Goal: Task Accomplishment & Management: Complete application form

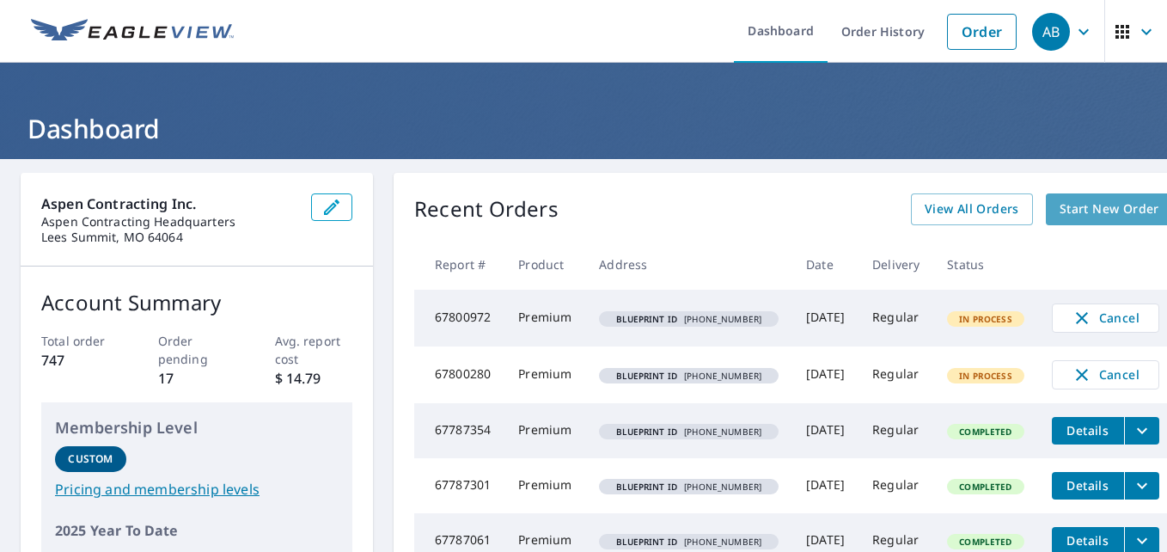
click at [1089, 215] on span "Start New Order" at bounding box center [1110, 209] width 100 height 21
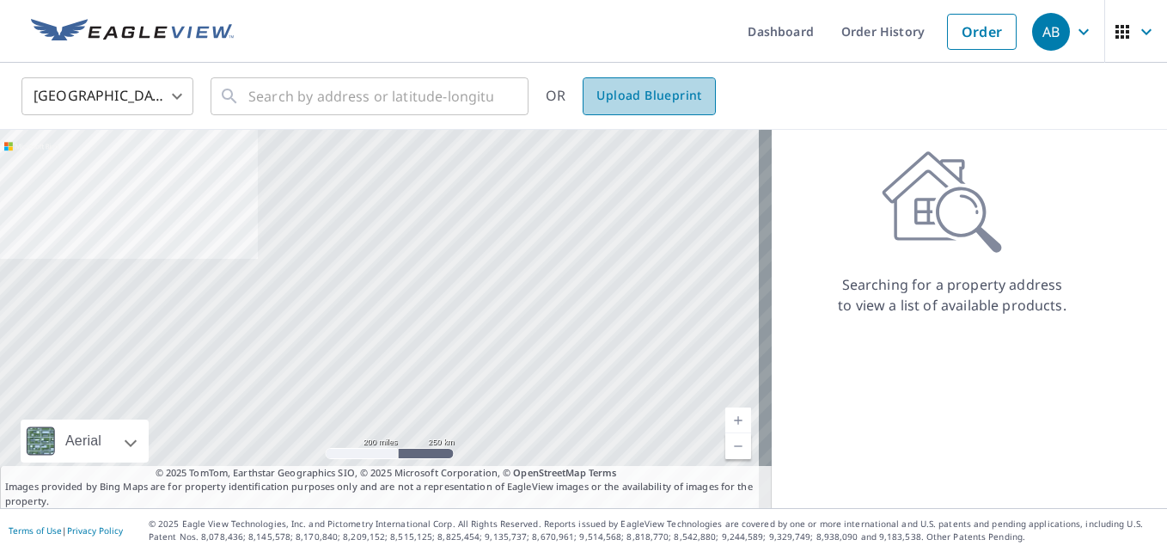
click at [682, 101] on span "Upload Blueprint" at bounding box center [648, 95] width 105 height 21
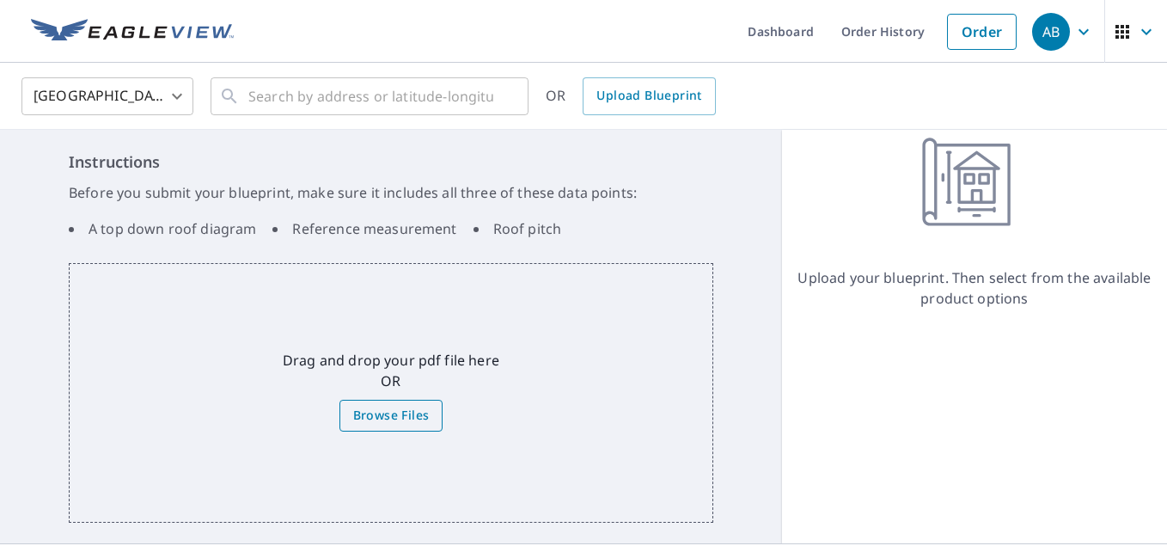
click at [382, 416] on span "Browse Files" at bounding box center [391, 415] width 76 height 21
click at [0, 0] on input "Browse Files" at bounding box center [0, 0] width 0 height 0
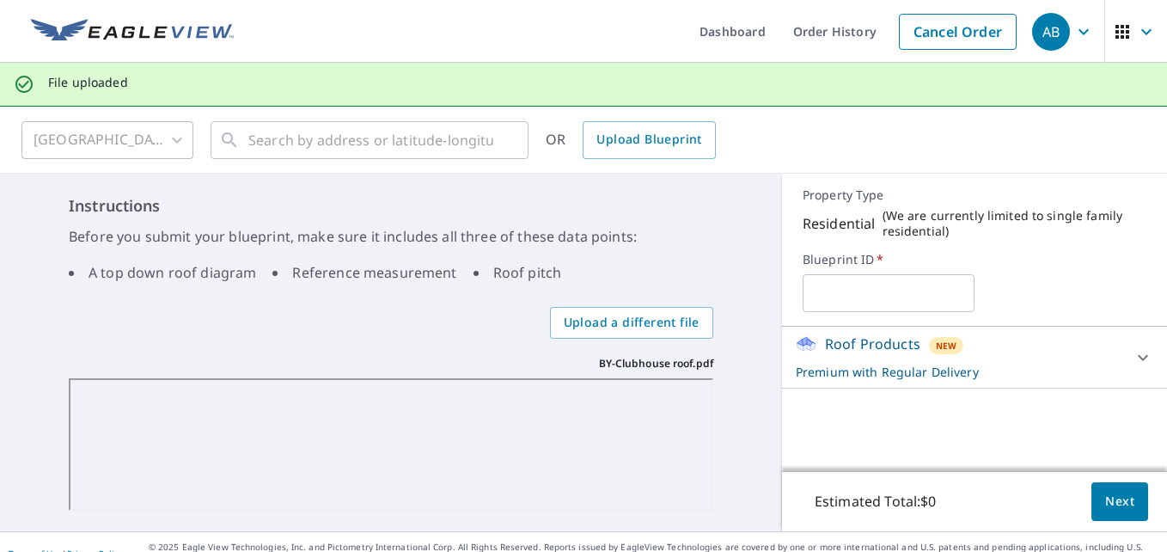
click at [822, 302] on input "text" at bounding box center [889, 293] width 172 height 48
type input "2025-02645"
click at [1105, 498] on span "Next" at bounding box center [1119, 501] width 29 height 21
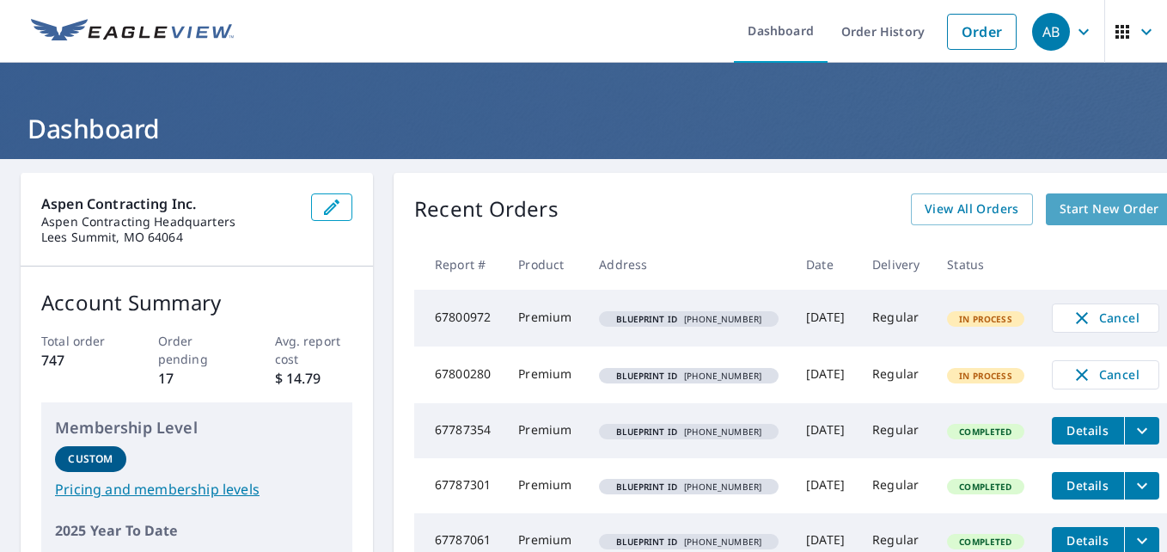
click at [1090, 207] on span "Start New Order" at bounding box center [1110, 209] width 100 height 21
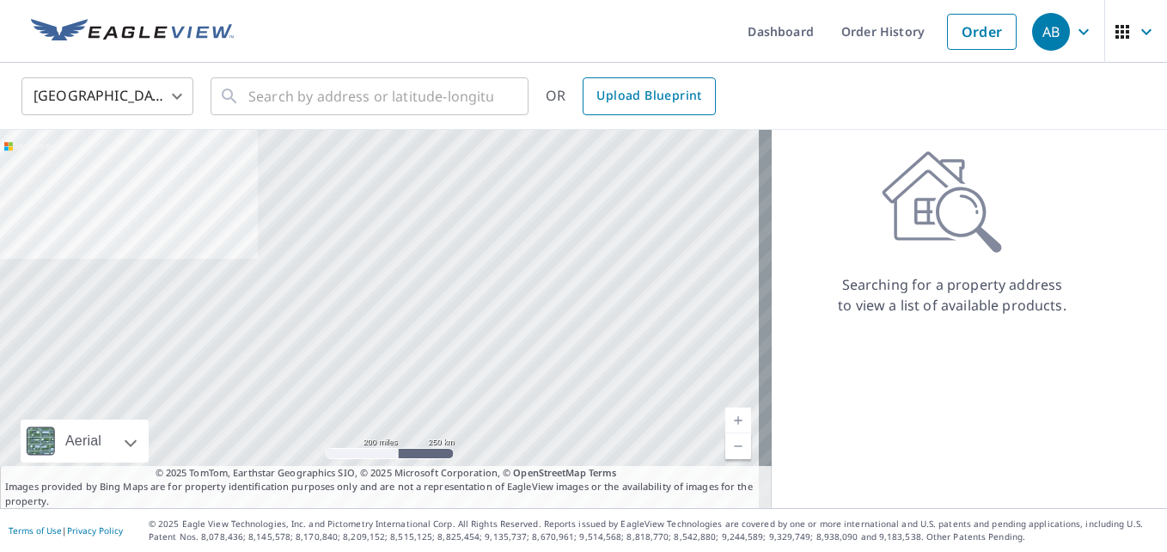
click at [634, 91] on span "Upload Blueprint" at bounding box center [648, 95] width 105 height 21
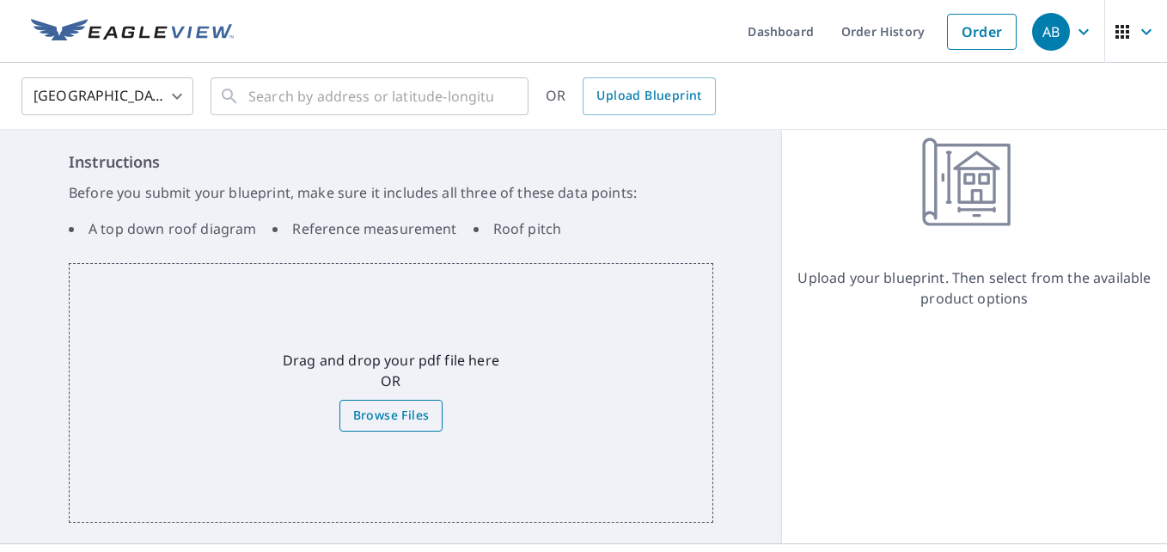
click at [413, 406] on span "Browse Files" at bounding box center [391, 415] width 76 height 21
click at [0, 0] on input "Browse Files" at bounding box center [0, 0] width 0 height 0
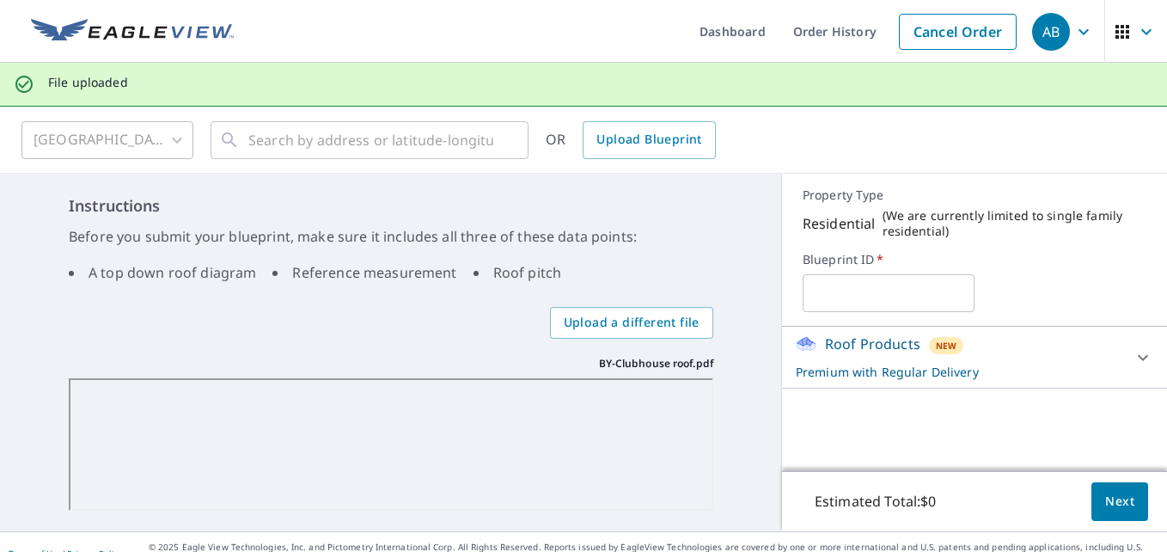
drag, startPoint x: 885, startPoint y: 289, endPoint x: 884, endPoint y: 310, distance: 21.5
click at [885, 290] on input "text" at bounding box center [889, 293] width 172 height 48
type input "2025-02645"
click at [1127, 503] on button "Next" at bounding box center [1119, 501] width 57 height 39
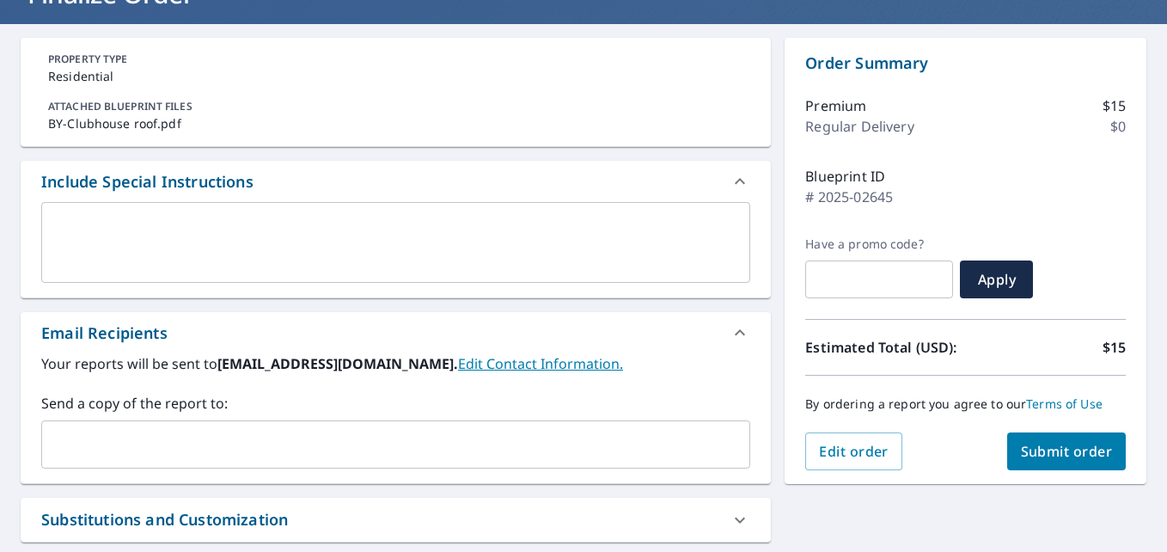
scroll to position [258, 0]
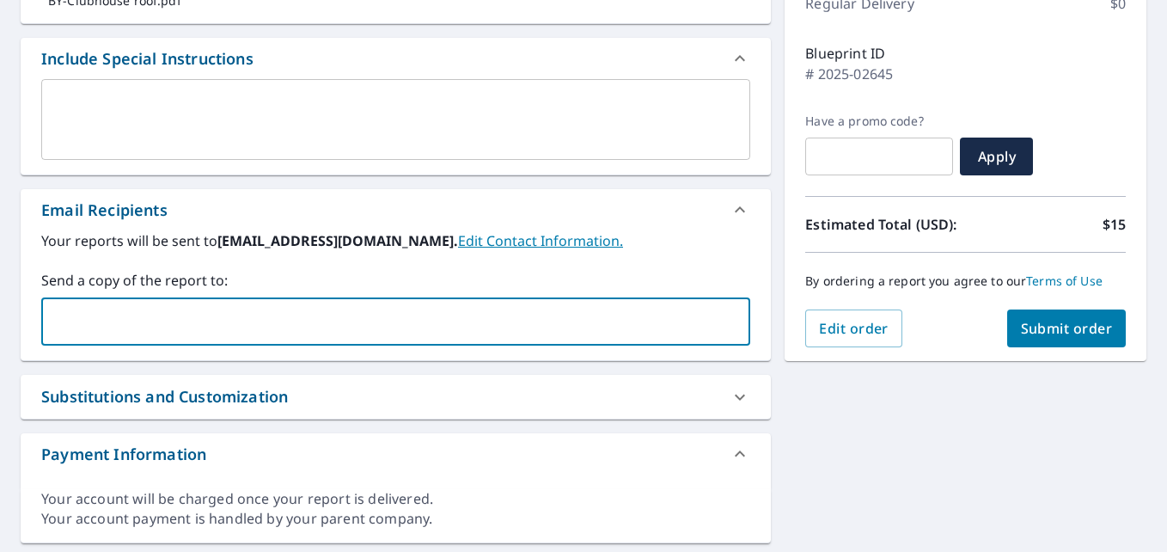
click at [107, 313] on input "text" at bounding box center [383, 321] width 668 height 33
type input "[EMAIL_ADDRESS][DOMAIN_NAME]"
click at [1031, 335] on span "Submit order" at bounding box center [1067, 328] width 92 height 19
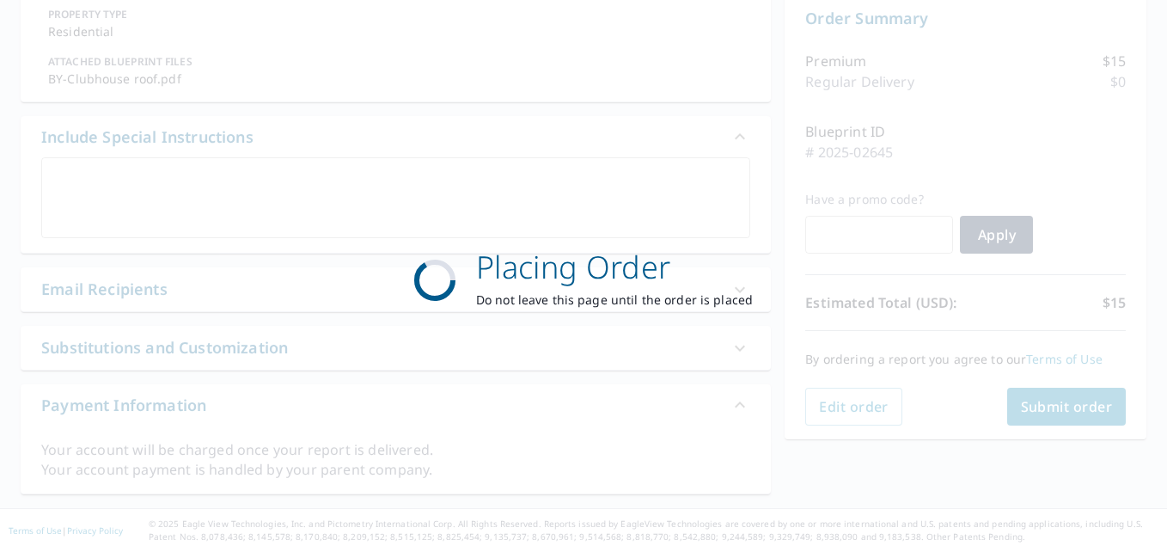
scroll to position [180, 0]
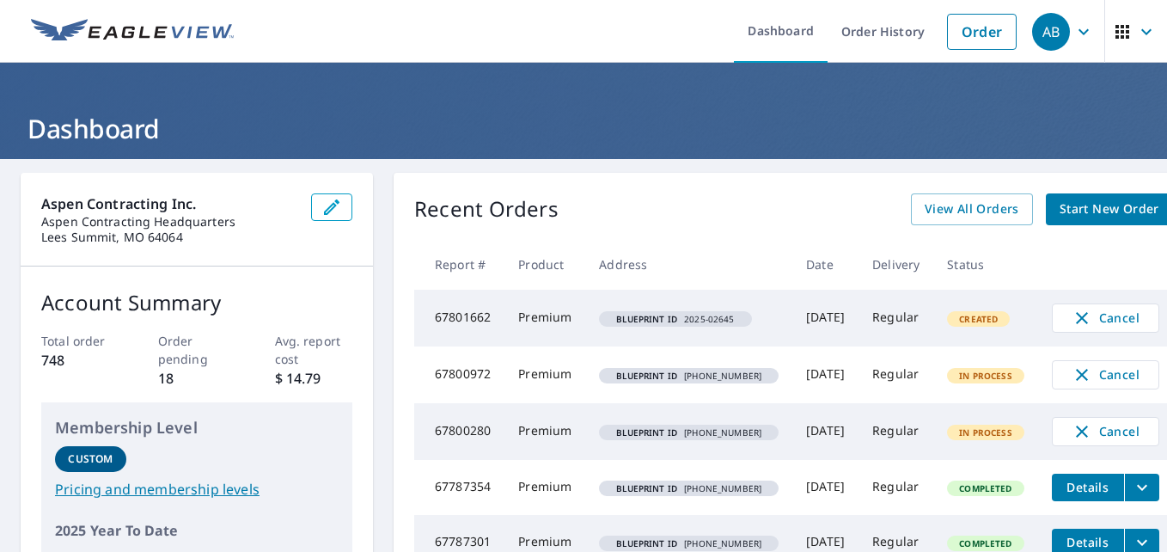
click at [1060, 206] on span "Start New Order" at bounding box center [1110, 209] width 100 height 21
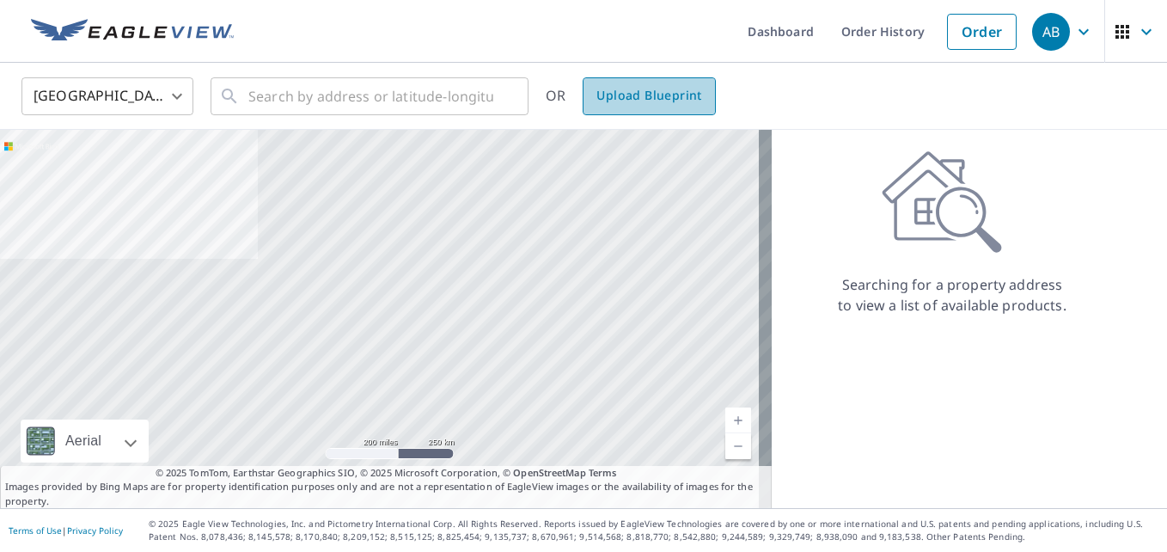
click at [669, 110] on link "Upload Blueprint" at bounding box center [649, 96] width 132 height 38
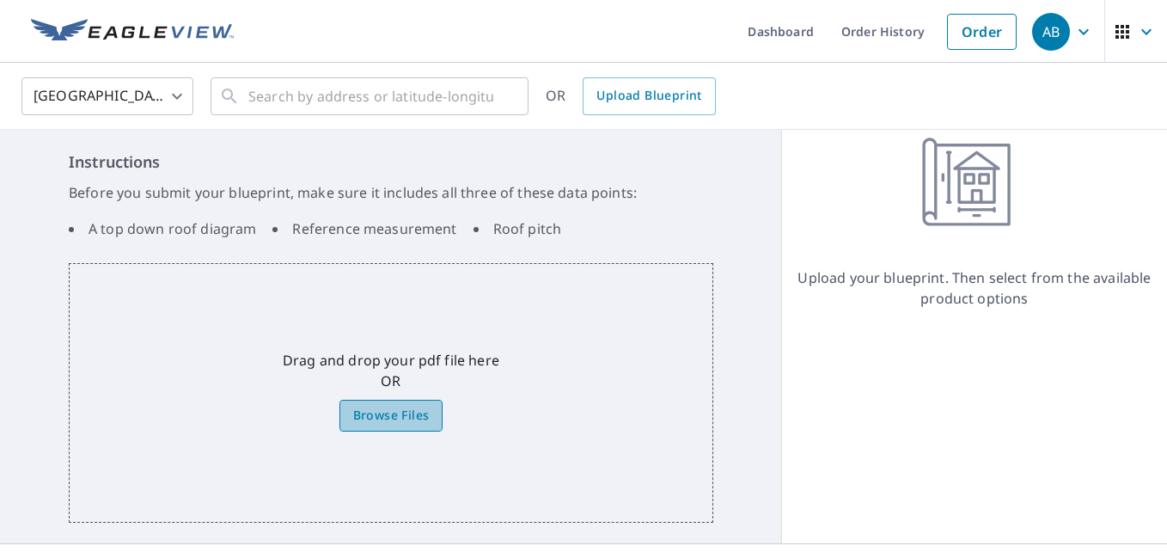
click at [394, 426] on label "Browse Files" at bounding box center [391, 416] width 104 height 32
click at [0, 0] on input "Browse Files" at bounding box center [0, 0] width 0 height 0
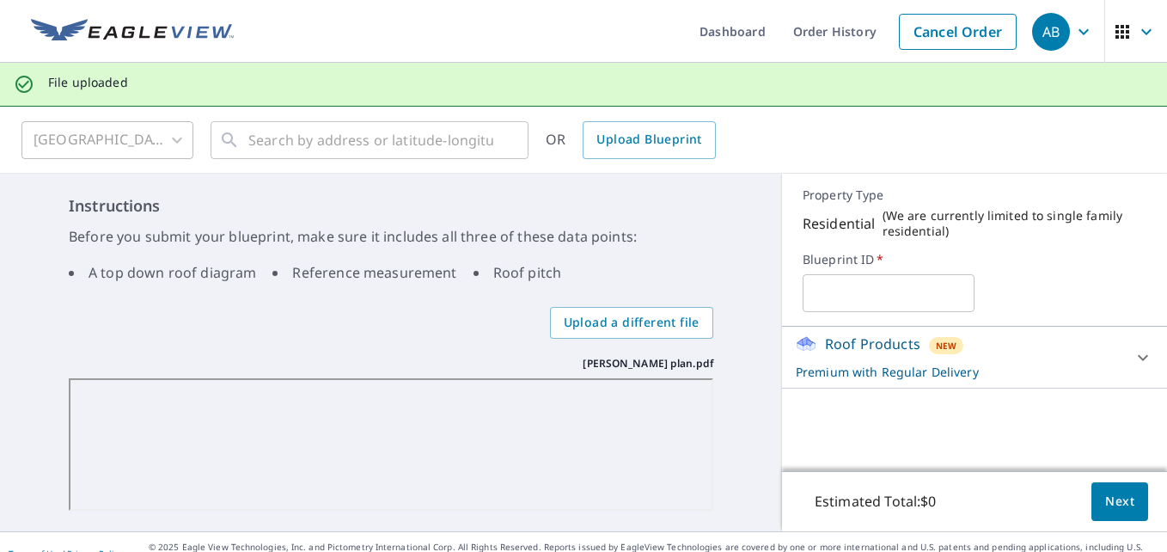
click at [835, 283] on input "text" at bounding box center [889, 293] width 172 height 48
type input "2025-02646"
click at [1112, 514] on button "Next" at bounding box center [1119, 501] width 57 height 39
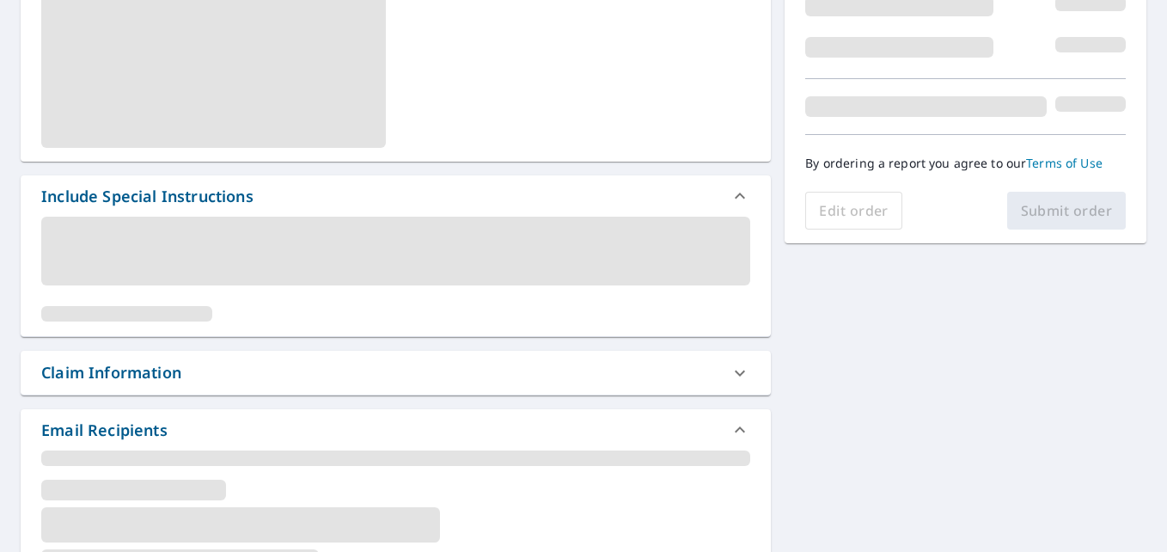
scroll to position [430, 0]
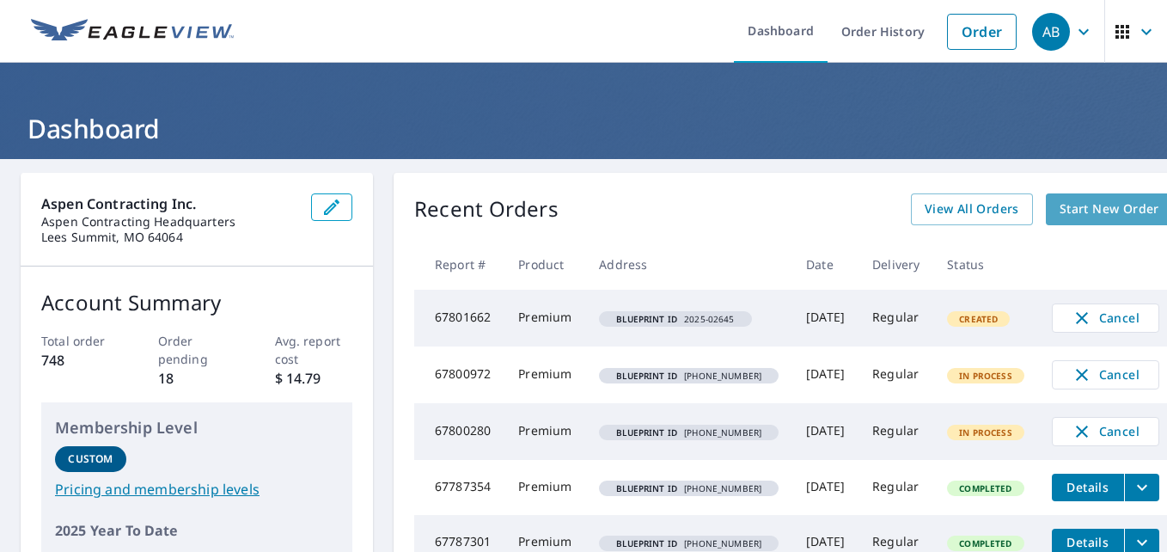
click at [1060, 208] on span "Start New Order" at bounding box center [1110, 209] width 100 height 21
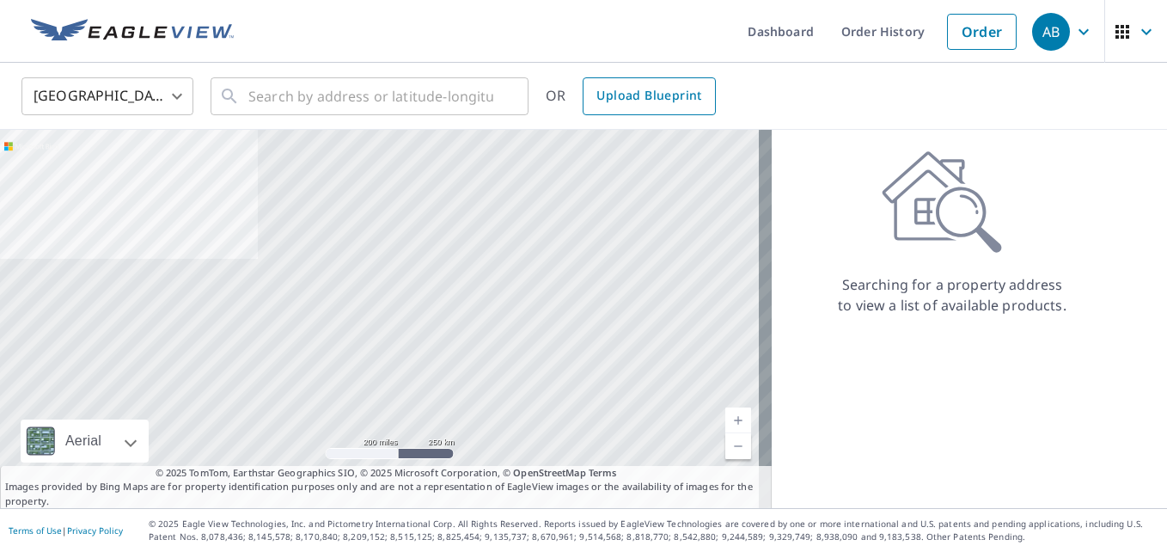
click at [660, 106] on span "Upload Blueprint" at bounding box center [648, 95] width 105 height 21
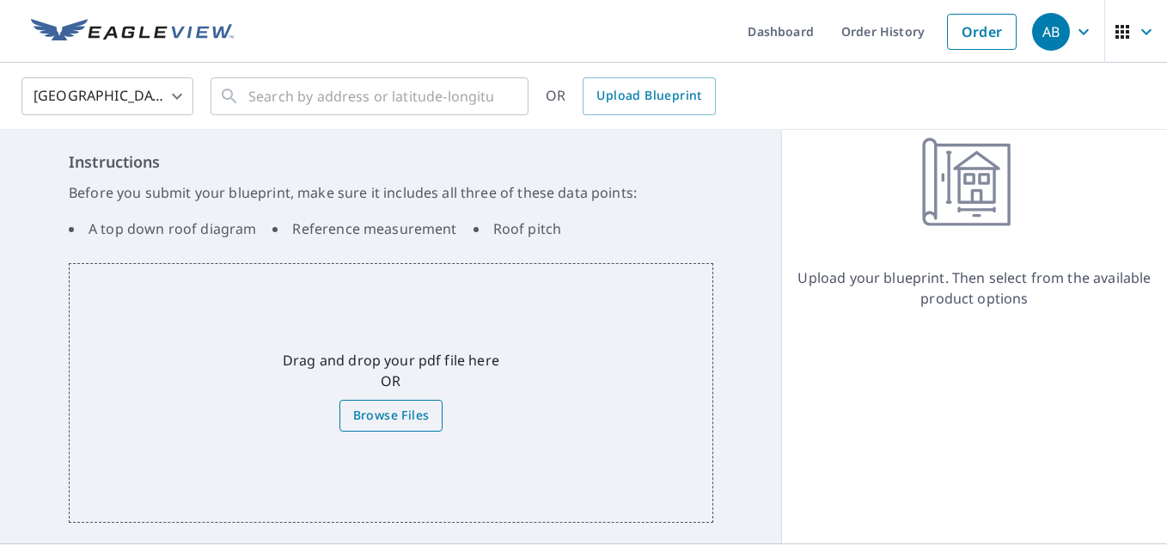
click at [394, 413] on span "Browse Files" at bounding box center [391, 415] width 76 height 21
click at [0, 0] on input "Browse Files" at bounding box center [0, 0] width 0 height 0
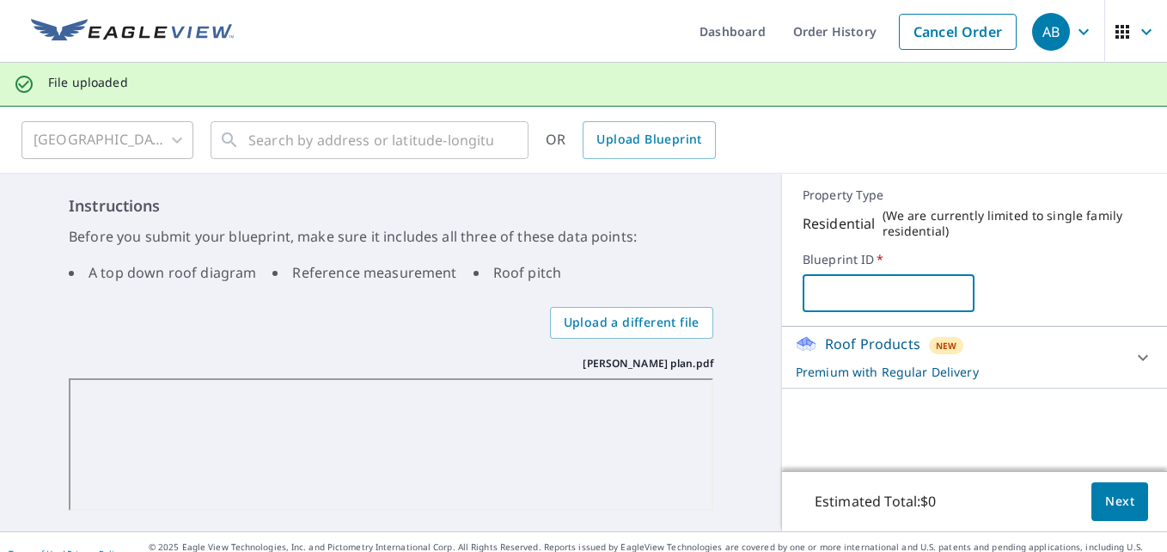
click at [815, 300] on input "text" at bounding box center [889, 293] width 172 height 48
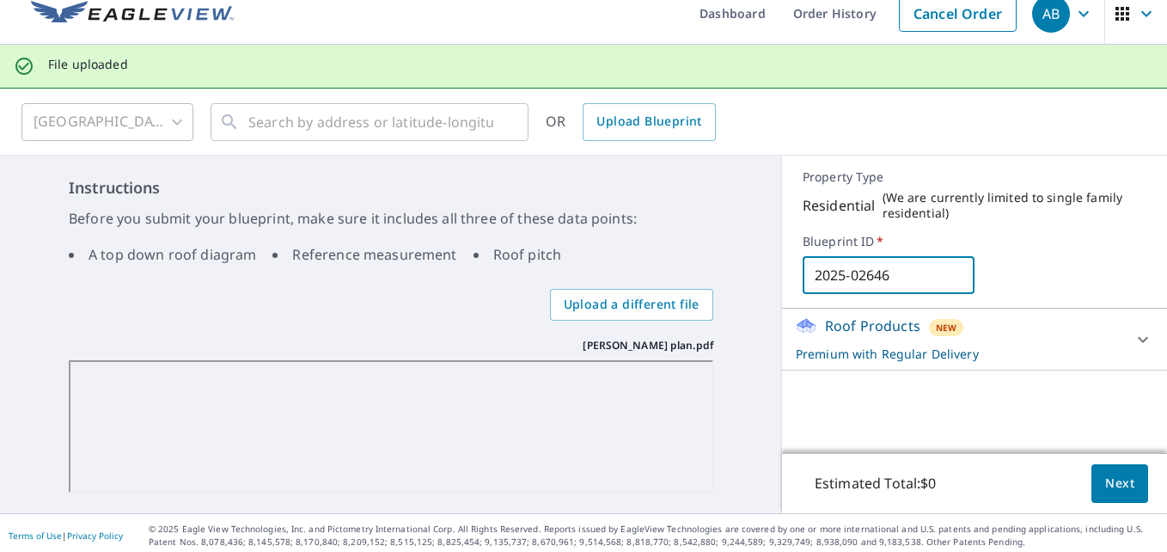
scroll to position [23, 0]
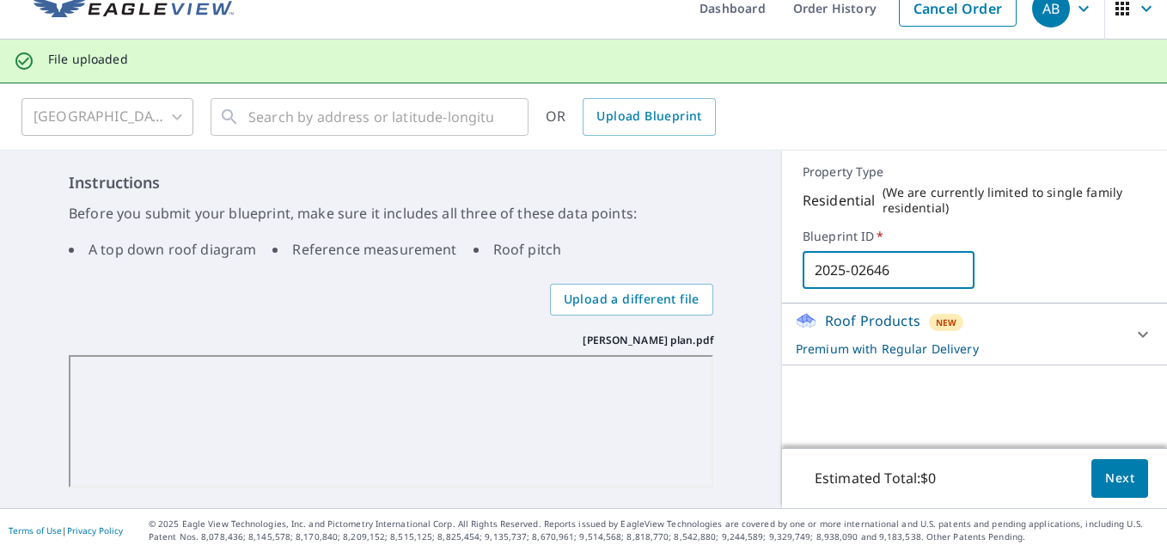
type input "2025-02646"
click at [1105, 472] on span "Next" at bounding box center [1119, 478] width 29 height 21
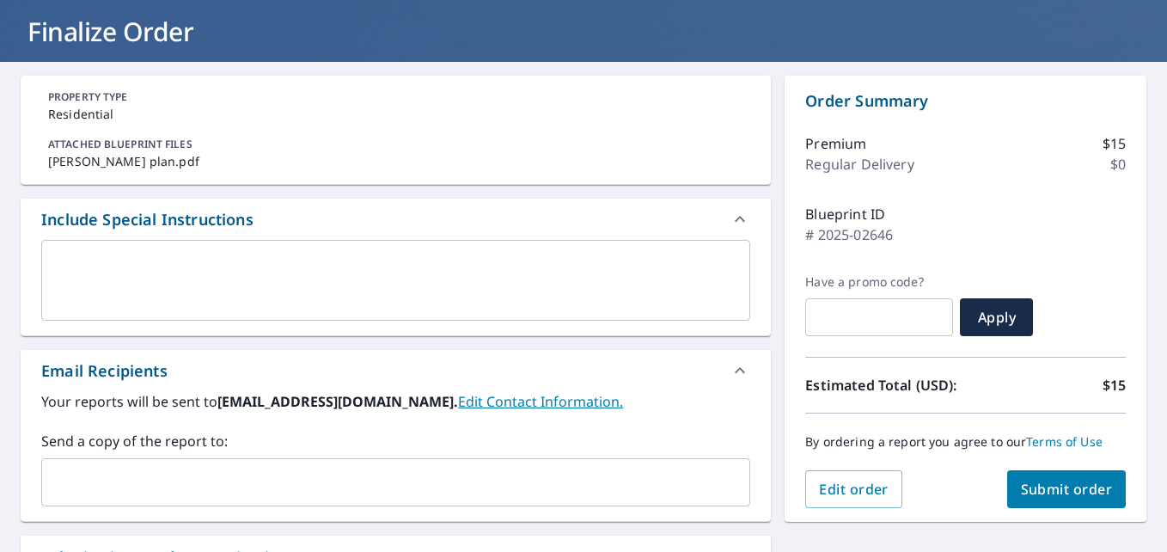
scroll to position [195, 0]
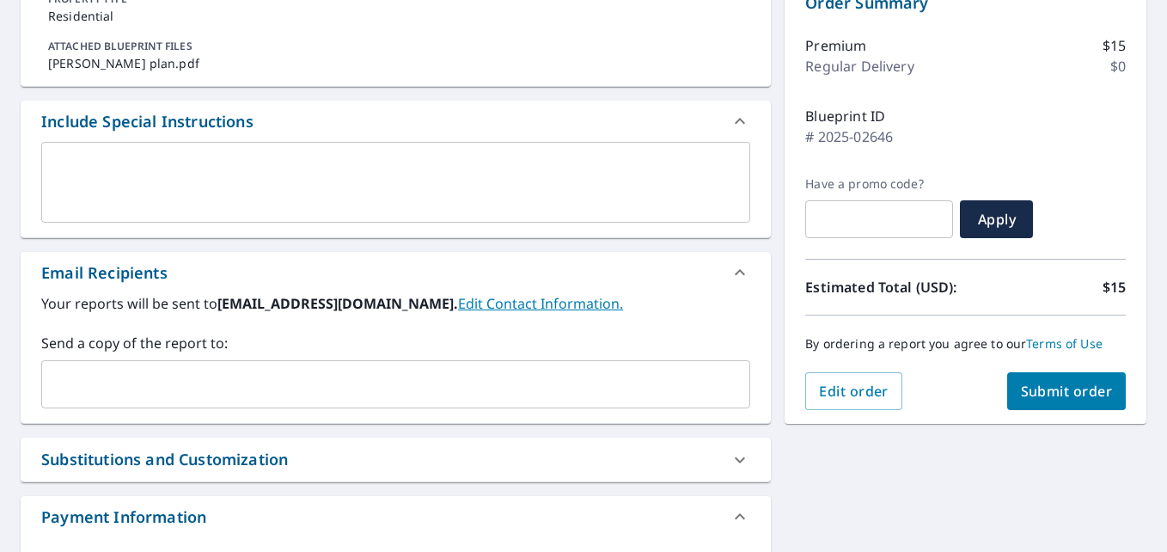
click at [139, 355] on div "Send a copy of the report to: ​" at bounding box center [395, 371] width 709 height 76
click at [140, 366] on div "​" at bounding box center [395, 384] width 709 height 48
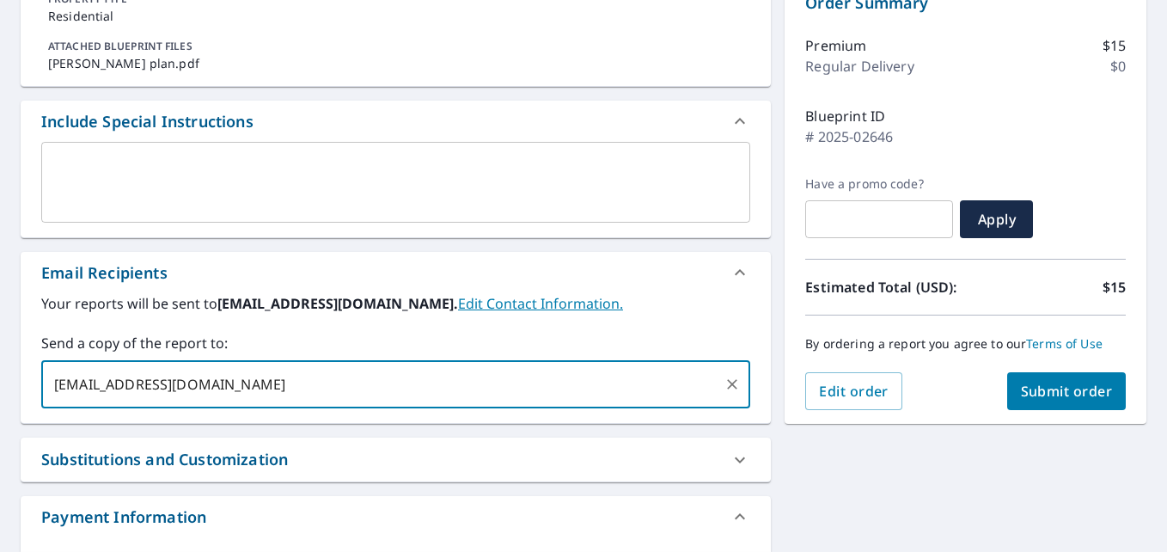
type input "jpitts@roofsbyaspen.com"
click at [1028, 399] on span "Submit order" at bounding box center [1067, 391] width 92 height 19
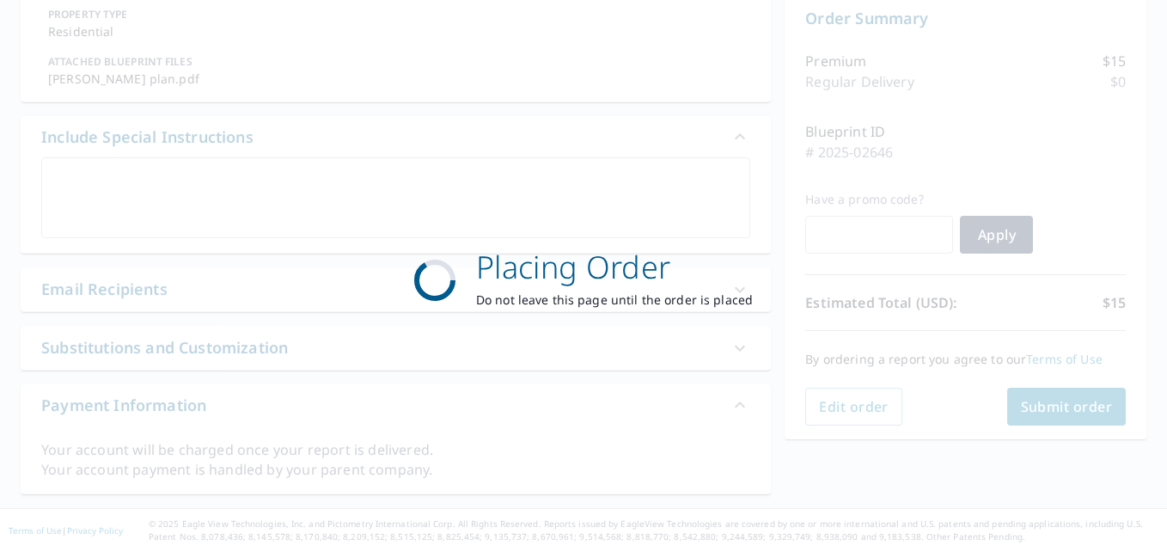
scroll to position [180, 0]
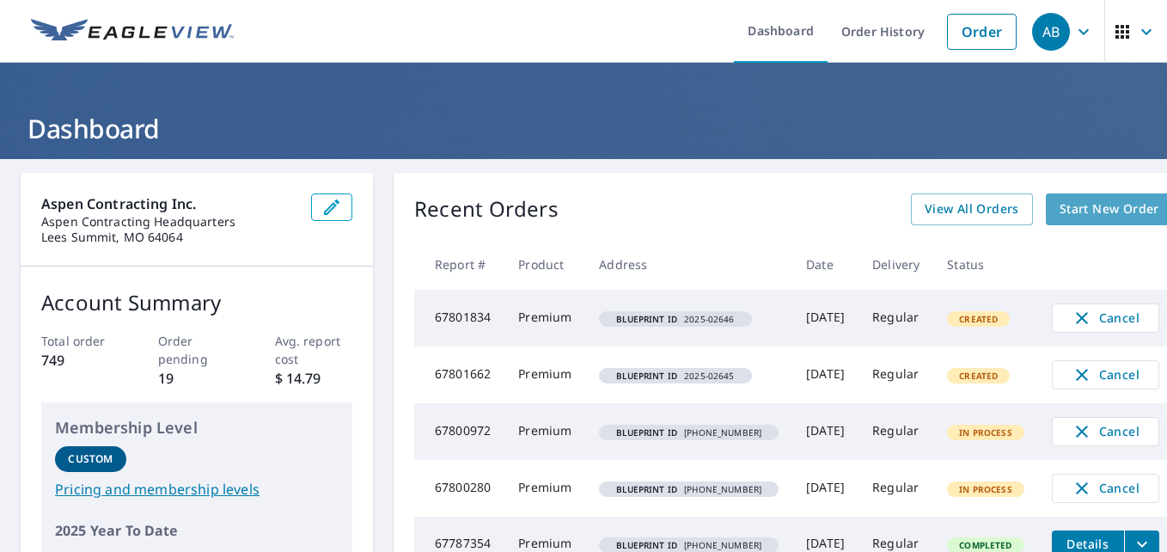
click at [1101, 216] on span "Start New Order" at bounding box center [1110, 209] width 100 height 21
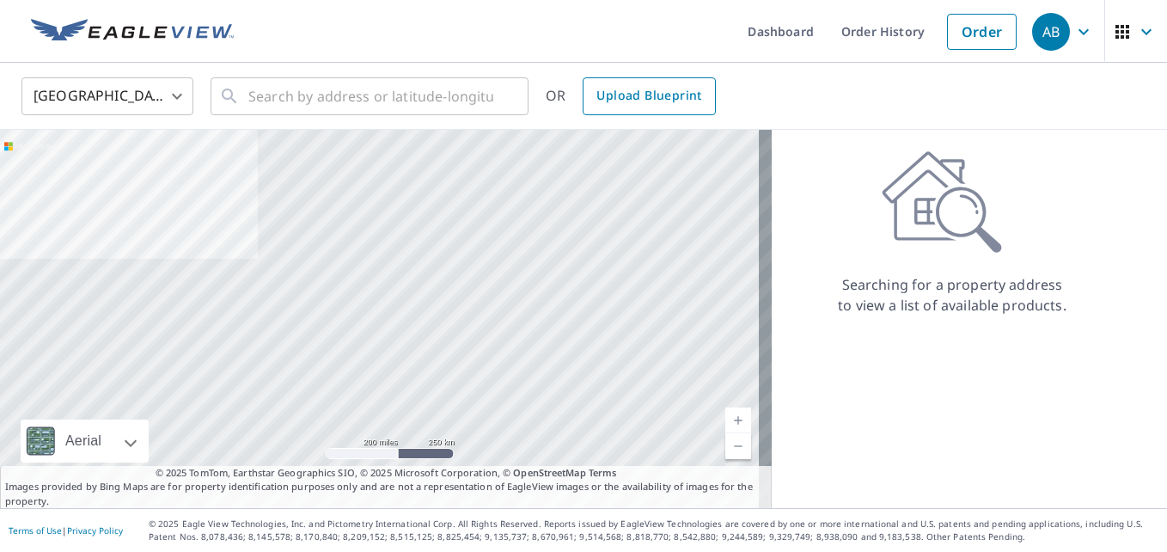
click at [687, 105] on span "Upload Blueprint" at bounding box center [648, 95] width 105 height 21
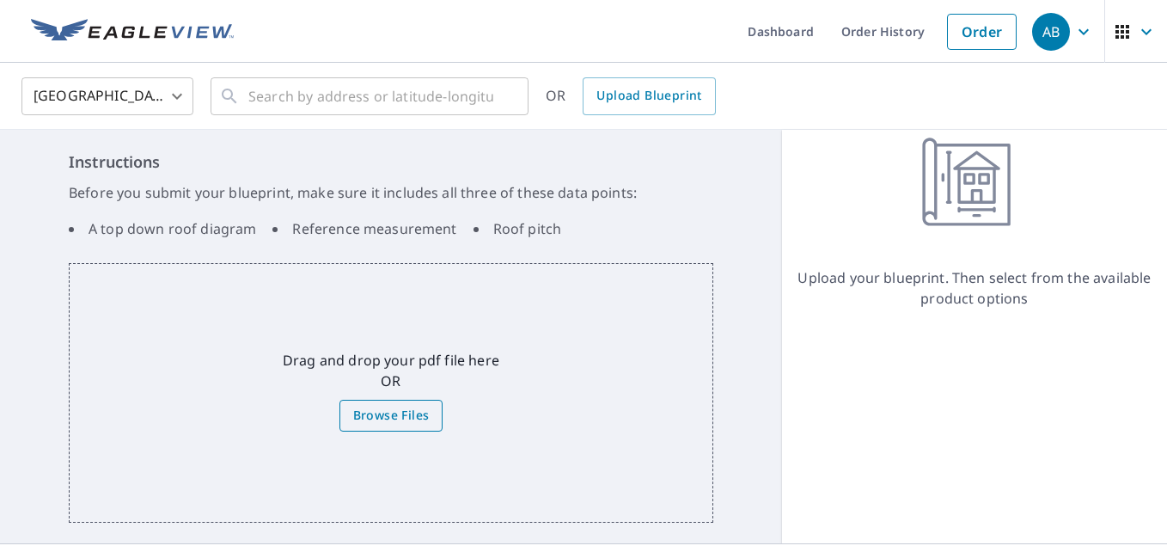
click at [394, 419] on span "Browse Files" at bounding box center [391, 415] width 76 height 21
click at [0, 0] on input "Browse Files" at bounding box center [0, 0] width 0 height 0
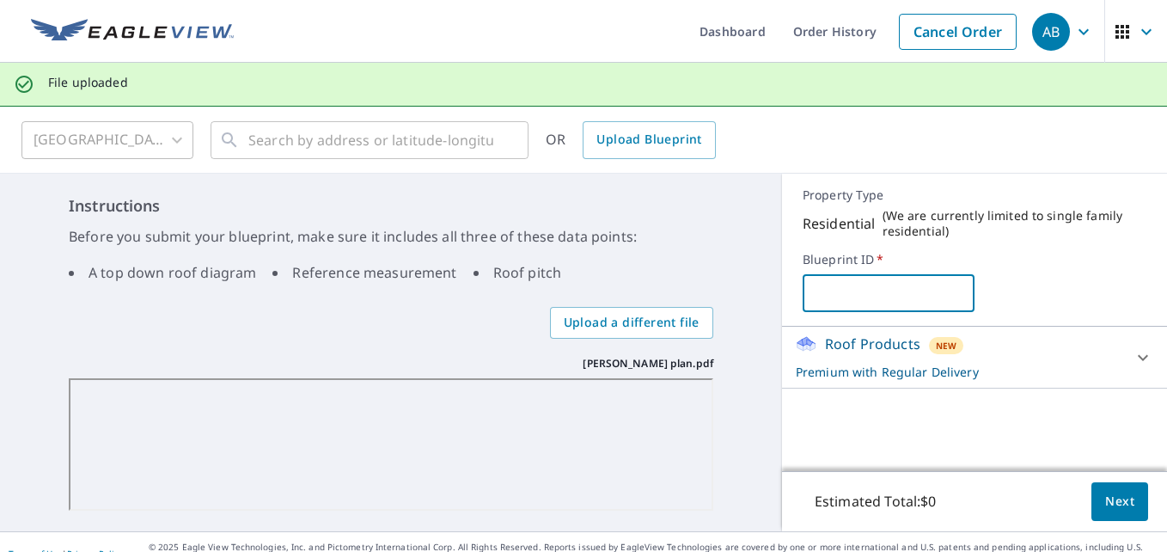
click at [833, 291] on input "text" at bounding box center [889, 293] width 172 height 48
type input "2025-02647"
click at [1108, 507] on span "Next" at bounding box center [1119, 501] width 29 height 21
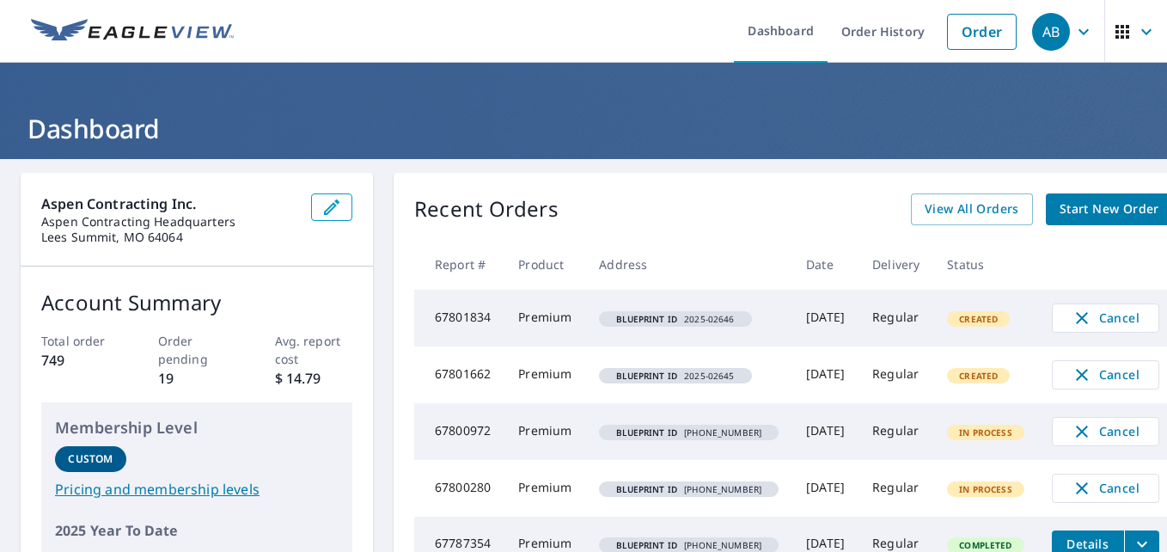
click at [1079, 218] on span "Start New Order" at bounding box center [1110, 209] width 100 height 21
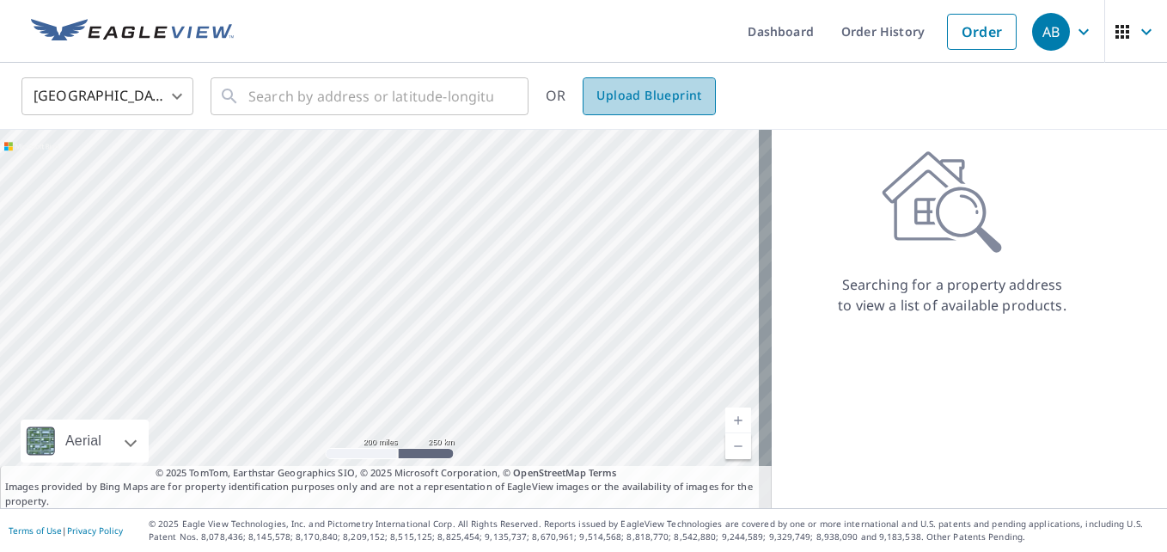
click at [653, 112] on link "Upload Blueprint" at bounding box center [649, 96] width 132 height 38
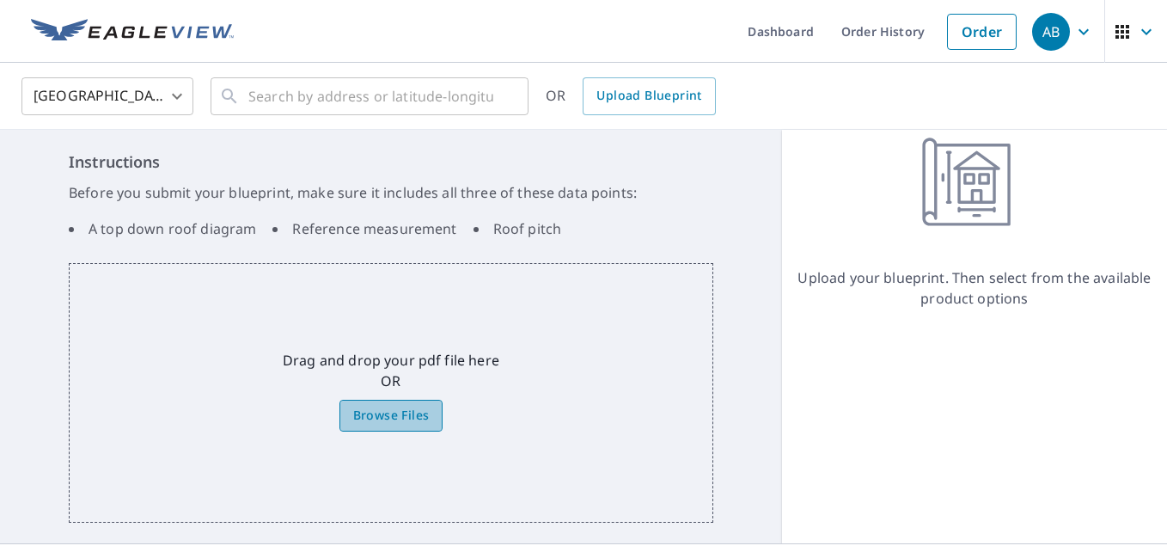
click at [413, 413] on span "Browse Files" at bounding box center [391, 415] width 76 height 21
click at [0, 0] on input "Browse Files" at bounding box center [0, 0] width 0 height 0
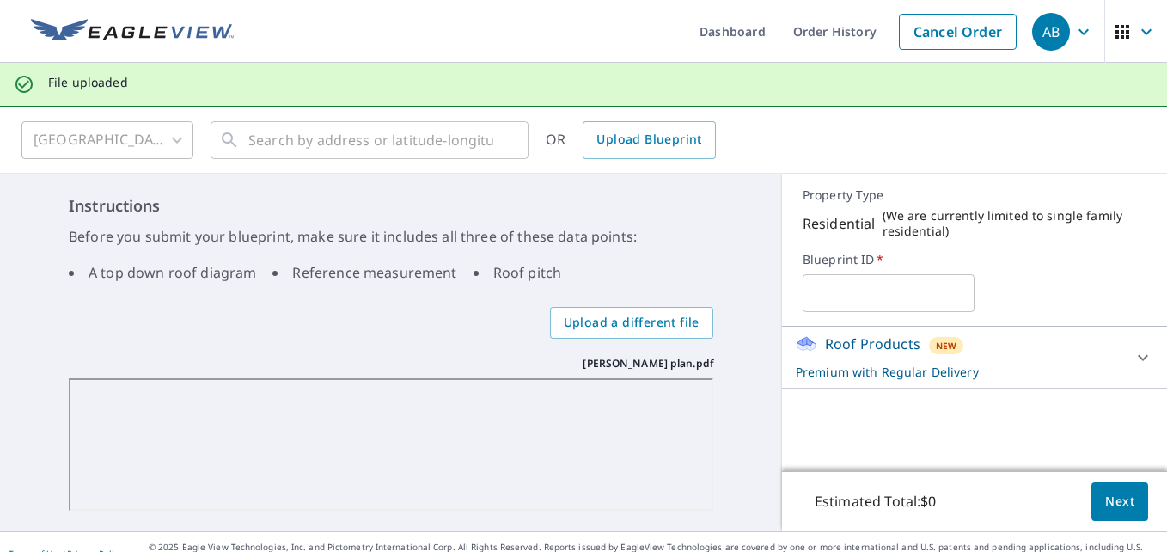
click at [829, 295] on input "text" at bounding box center [889, 293] width 172 height 48
type input "2025-02647"
click at [1091, 502] on button "Next" at bounding box center [1119, 501] width 57 height 39
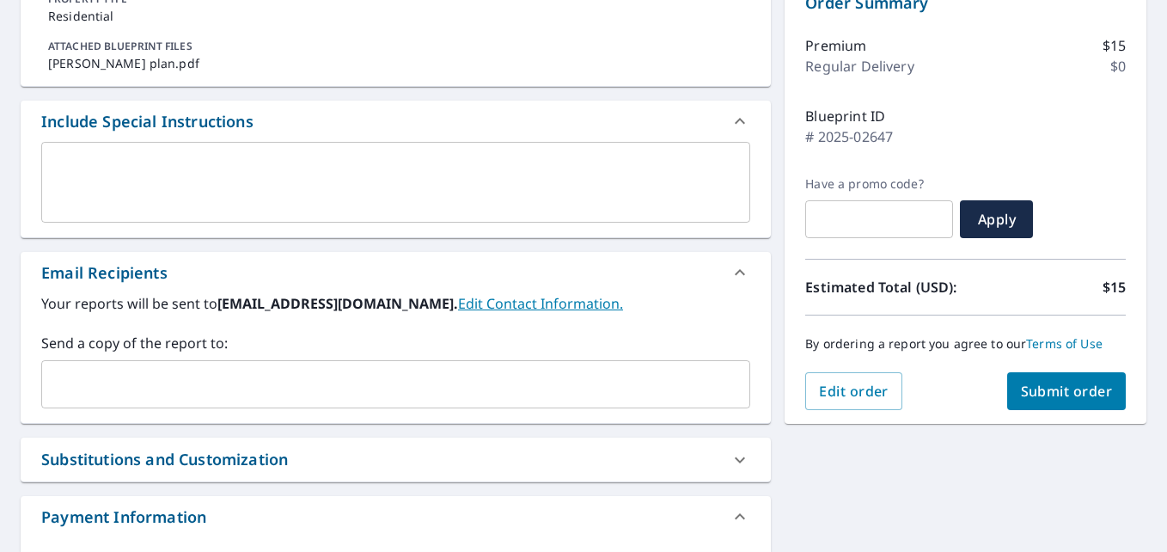
scroll to position [258, 0]
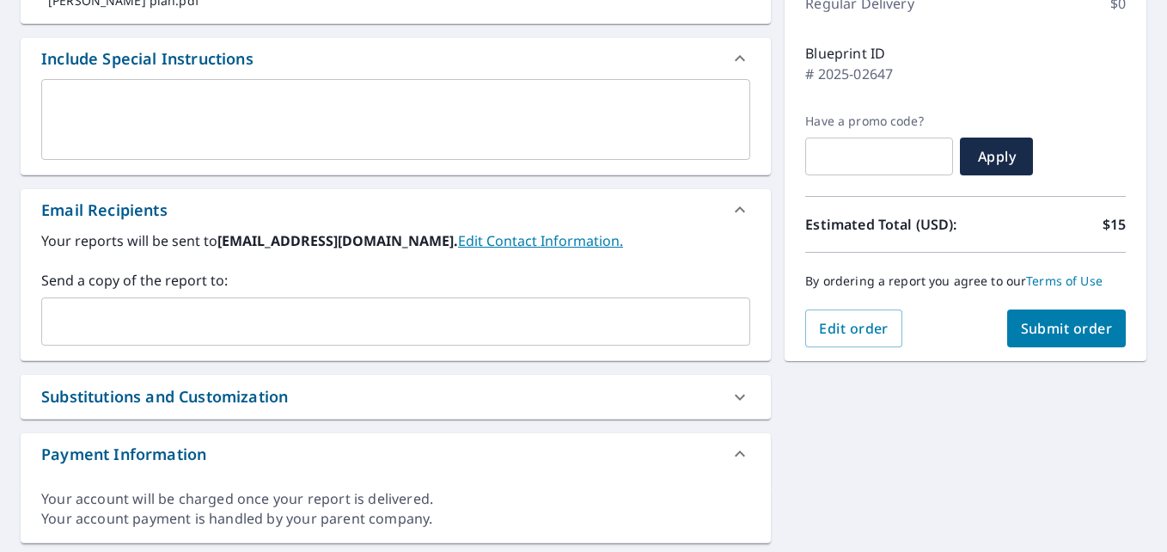
click at [201, 345] on div "​" at bounding box center [395, 321] width 709 height 48
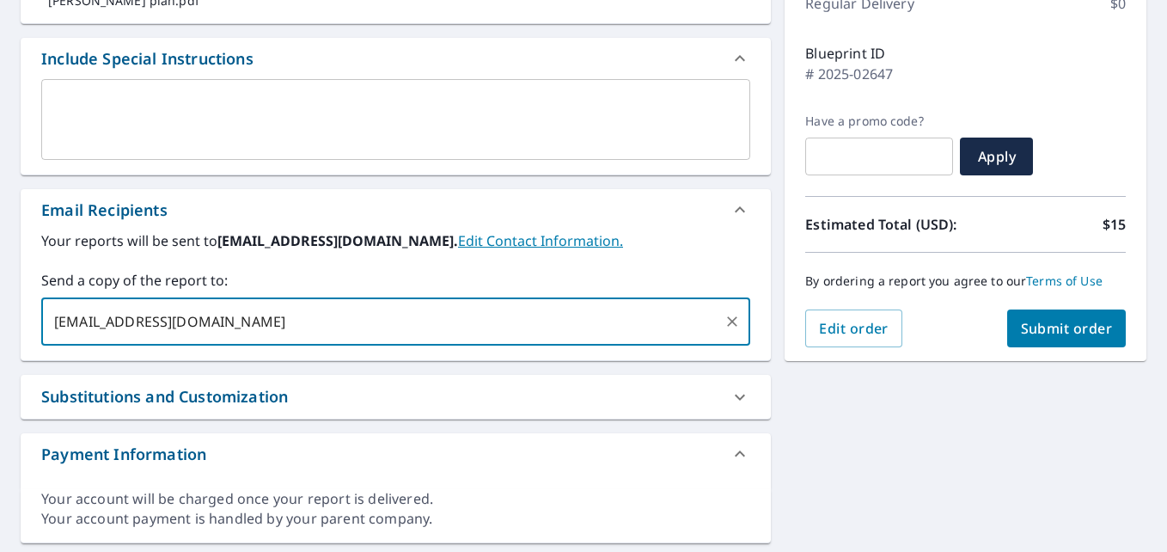
type input "[EMAIL_ADDRESS][DOMAIN_NAME]"
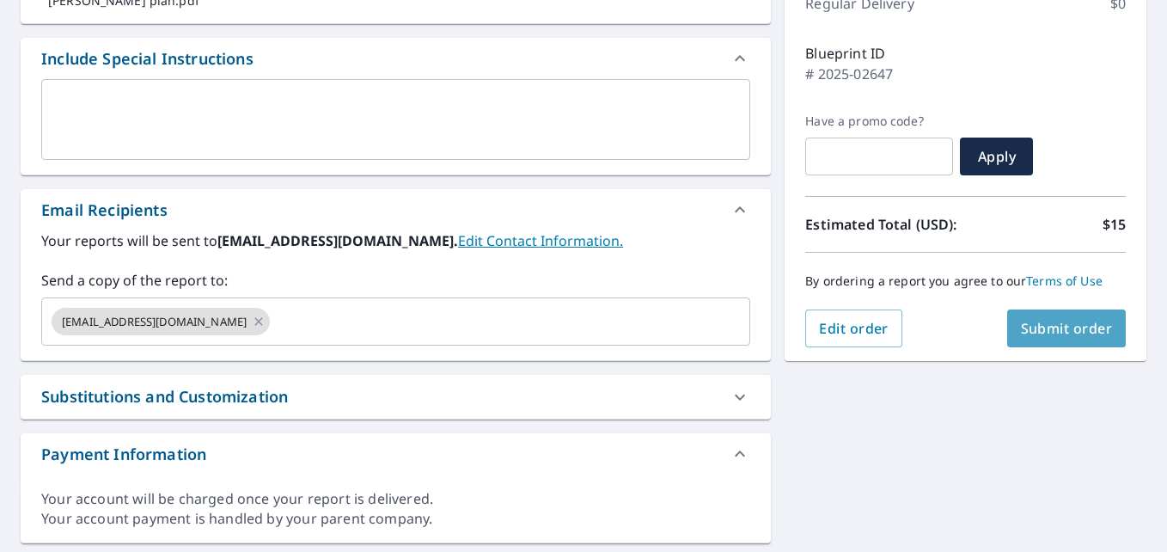
click at [1021, 326] on span "Submit order" at bounding box center [1067, 328] width 92 height 19
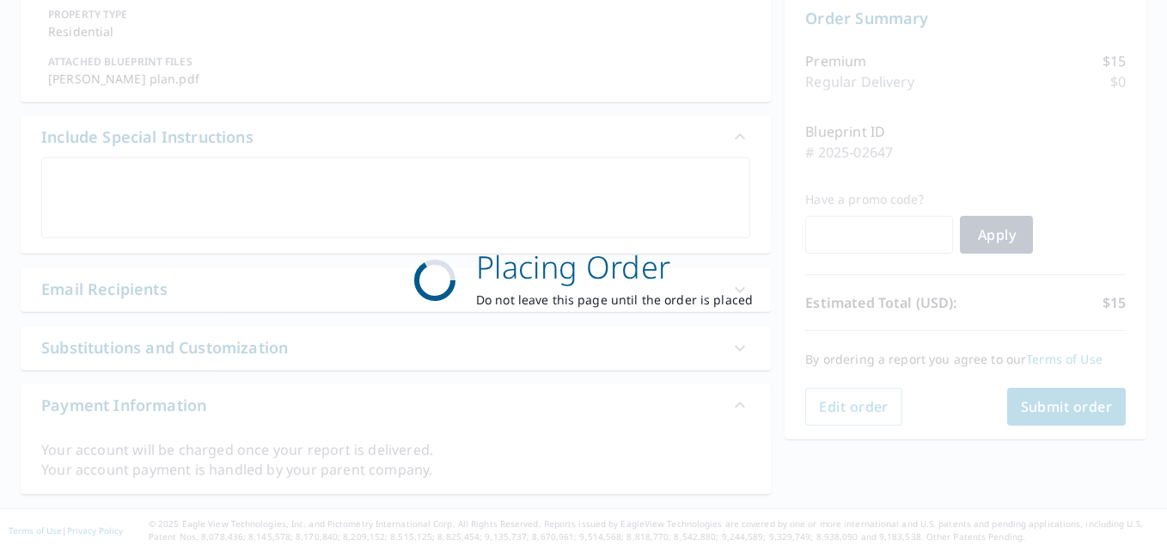
scroll to position [180, 0]
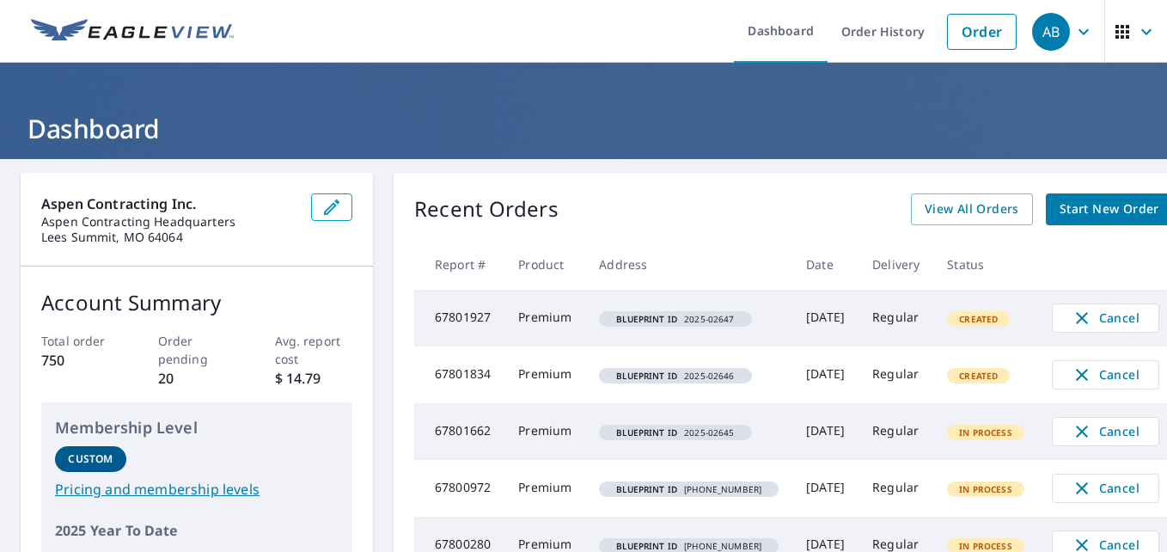
click at [1076, 201] on span "Start New Order" at bounding box center [1110, 209] width 100 height 21
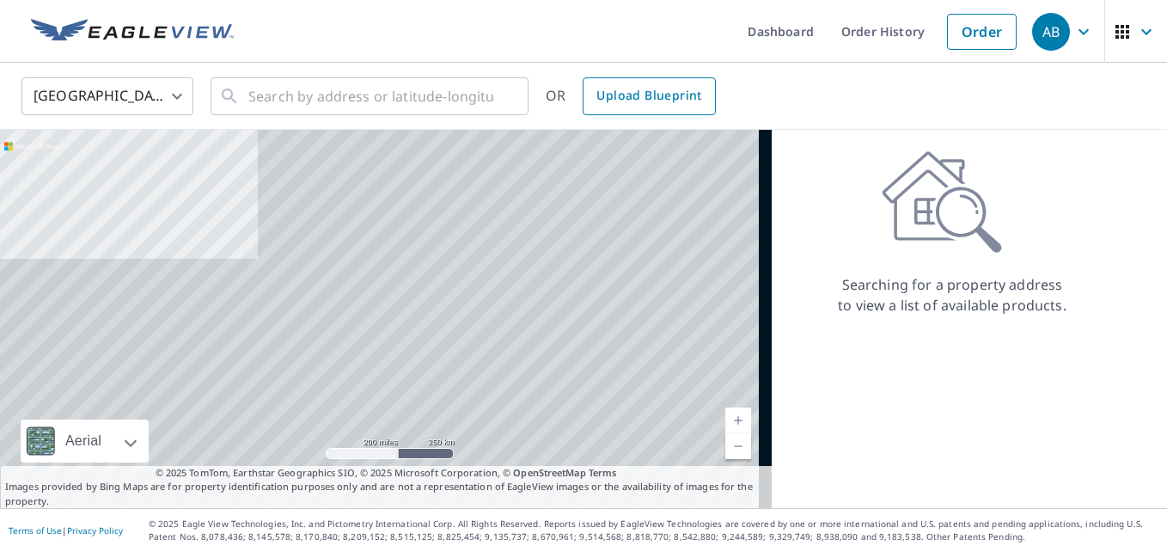
click at [676, 108] on link "Upload Blueprint" at bounding box center [649, 96] width 132 height 38
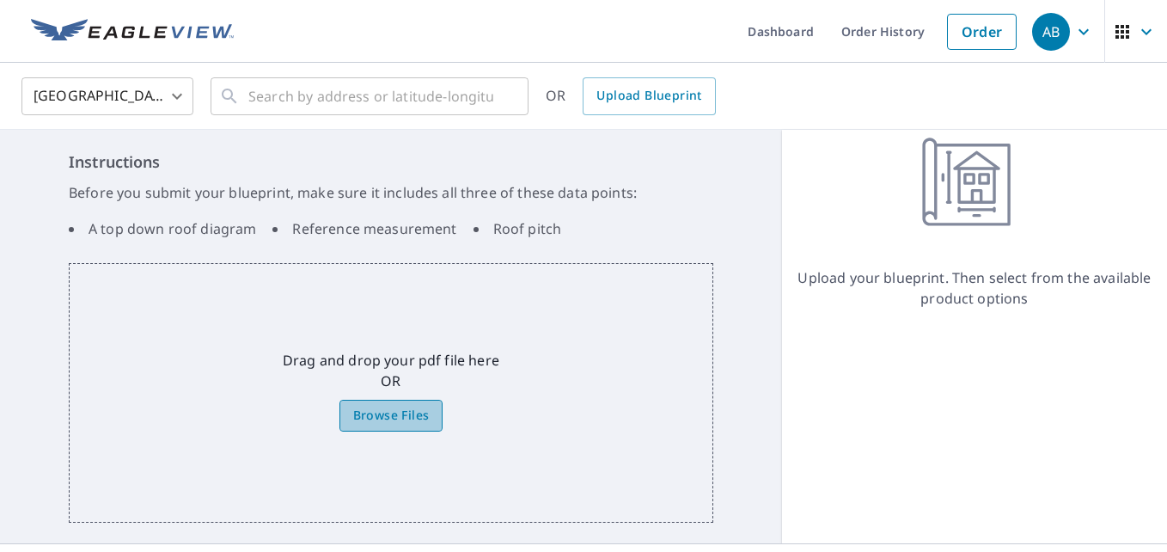
click at [370, 416] on span "Browse Files" at bounding box center [391, 415] width 76 height 21
click at [0, 0] on input "Browse Files" at bounding box center [0, 0] width 0 height 0
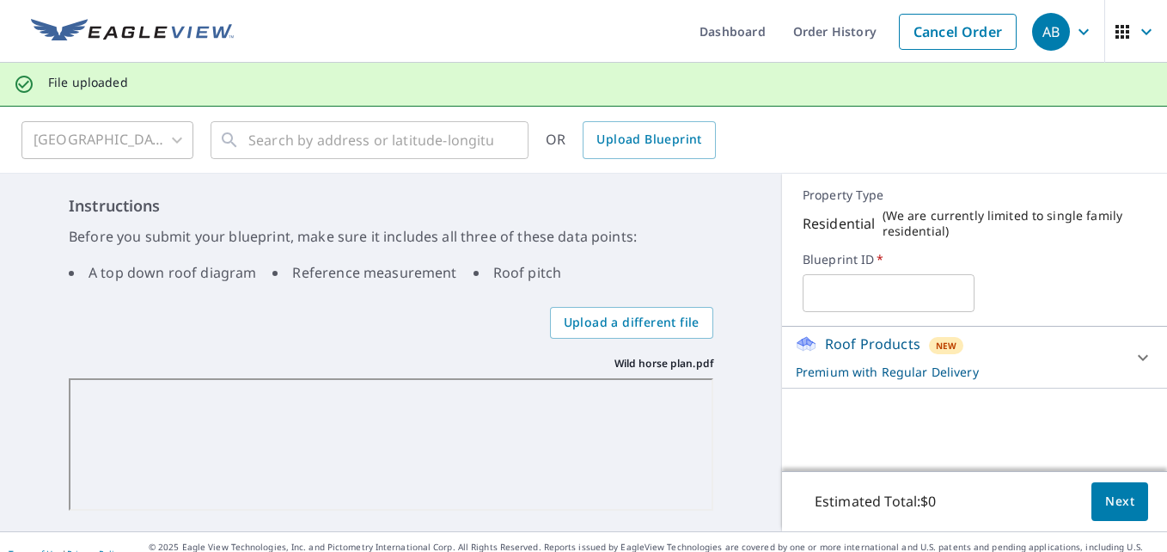
click at [893, 297] on input "text" at bounding box center [889, 293] width 172 height 48
type input "2025-02648"
click at [1107, 498] on span "Next" at bounding box center [1119, 501] width 29 height 21
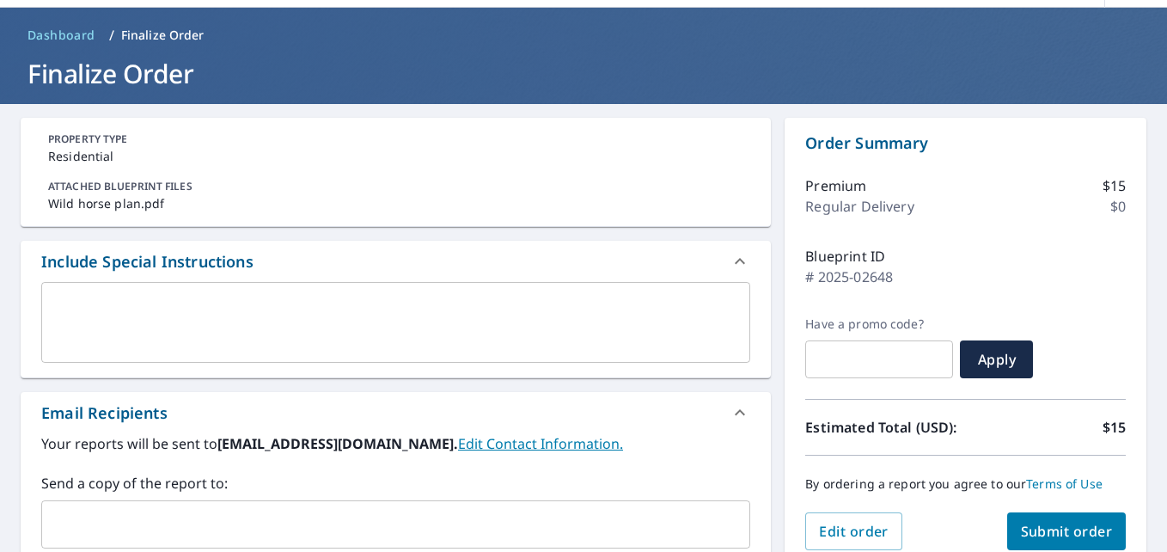
scroll to position [86, 0]
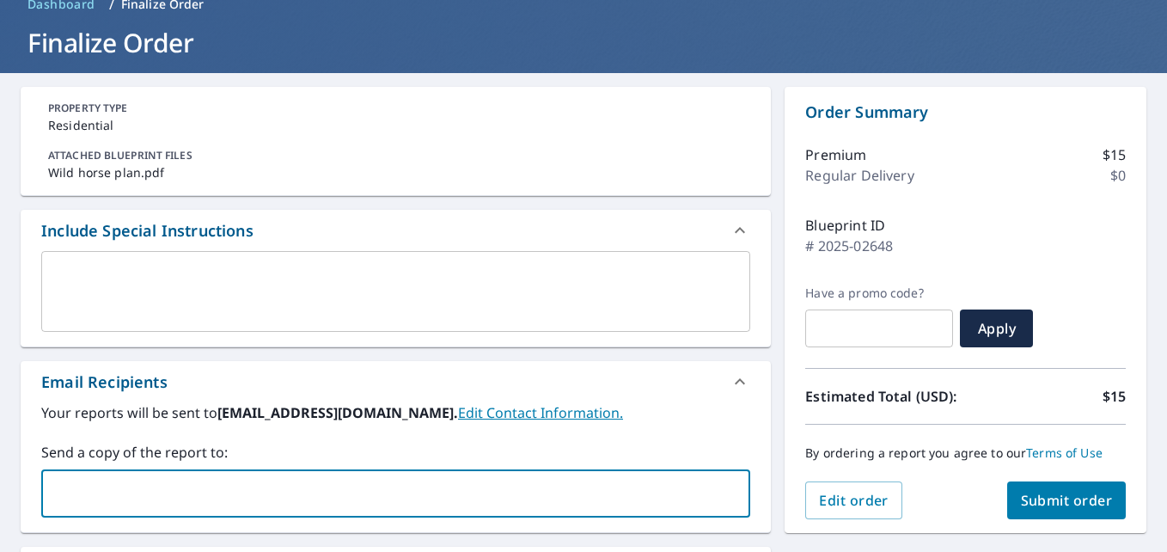
click at [155, 484] on input "text" at bounding box center [383, 493] width 668 height 33
type input "[EMAIL_ADDRESS][DOMAIN_NAME]"
click at [1076, 504] on span "Submit order" at bounding box center [1067, 500] width 92 height 19
